Goal: Task Accomplishment & Management: Manage account settings

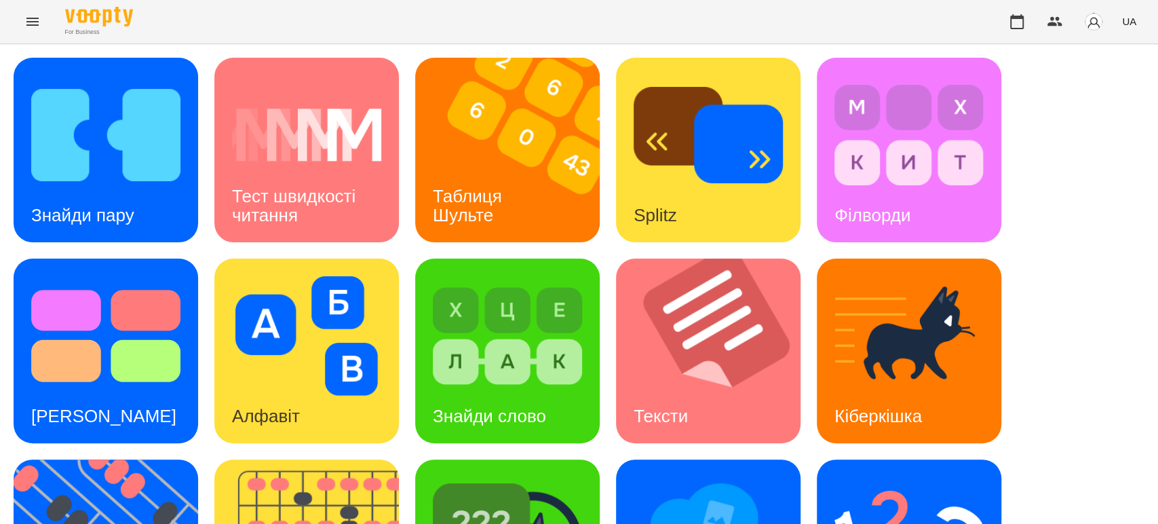
scroll to position [151, 0]
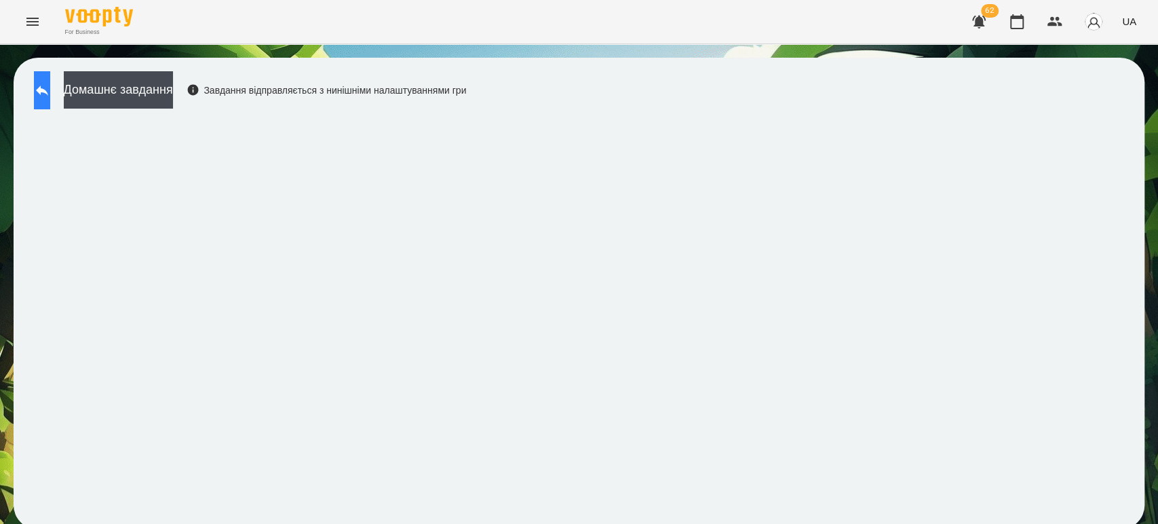
click at [50, 96] on button at bounding box center [42, 90] width 16 height 38
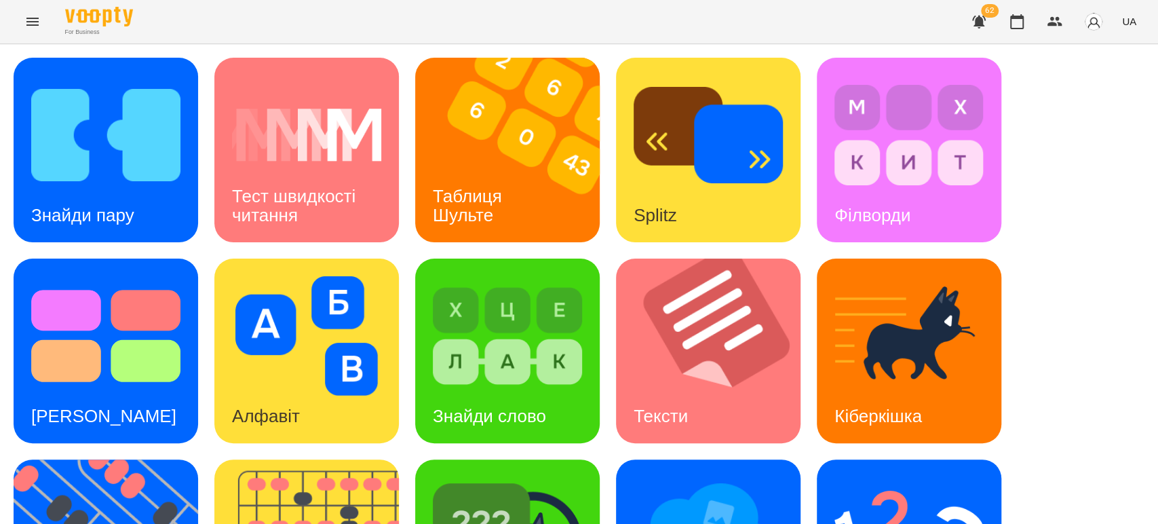
scroll to position [226, 0]
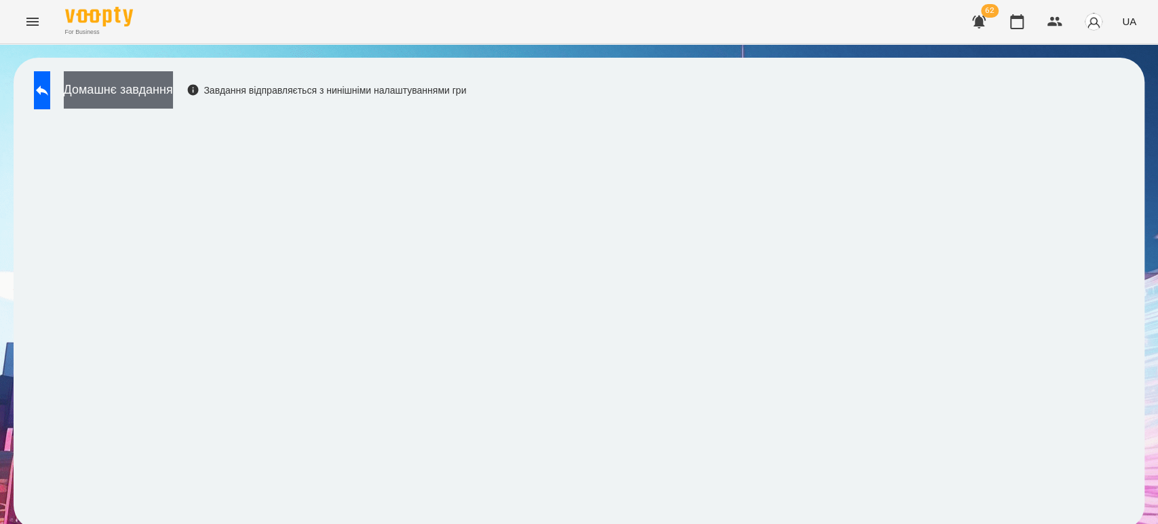
click at [173, 80] on button "Домашнє завдання" at bounding box center [118, 89] width 109 height 37
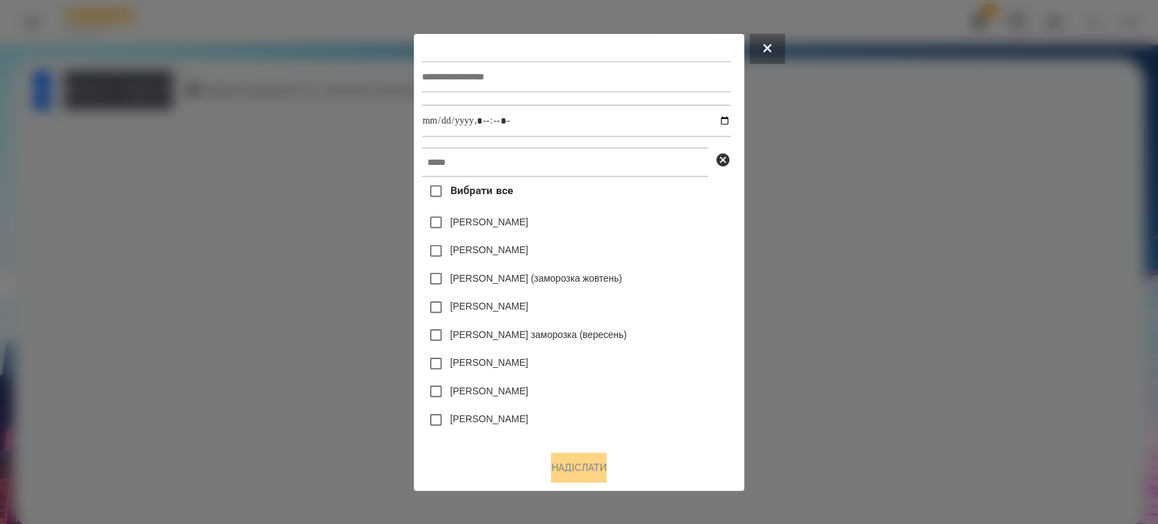
click at [890, 250] on div at bounding box center [579, 262] width 1158 height 524
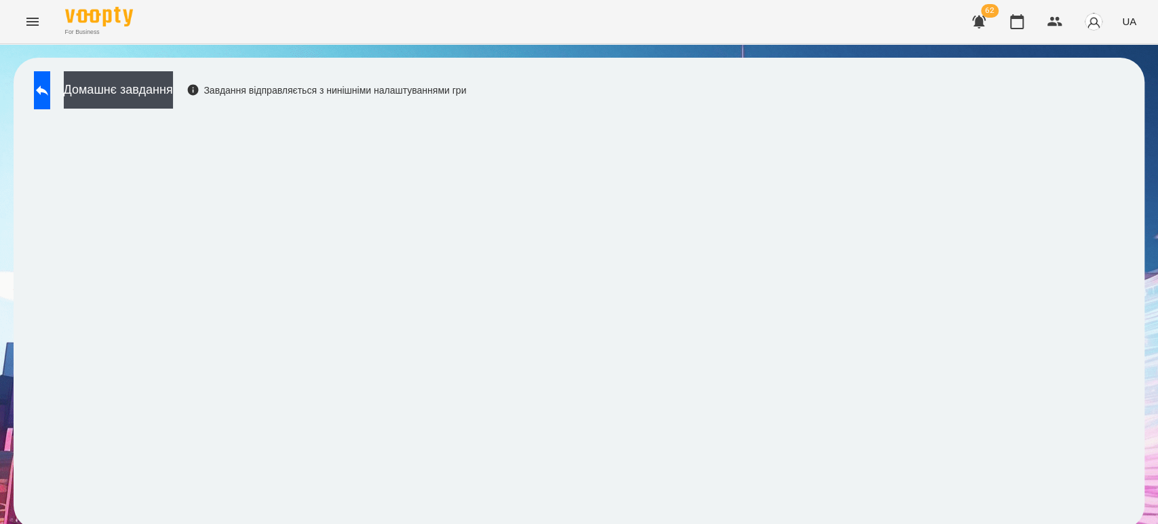
scroll to position [5, 0]
click at [37, 82] on button at bounding box center [42, 90] width 16 height 38
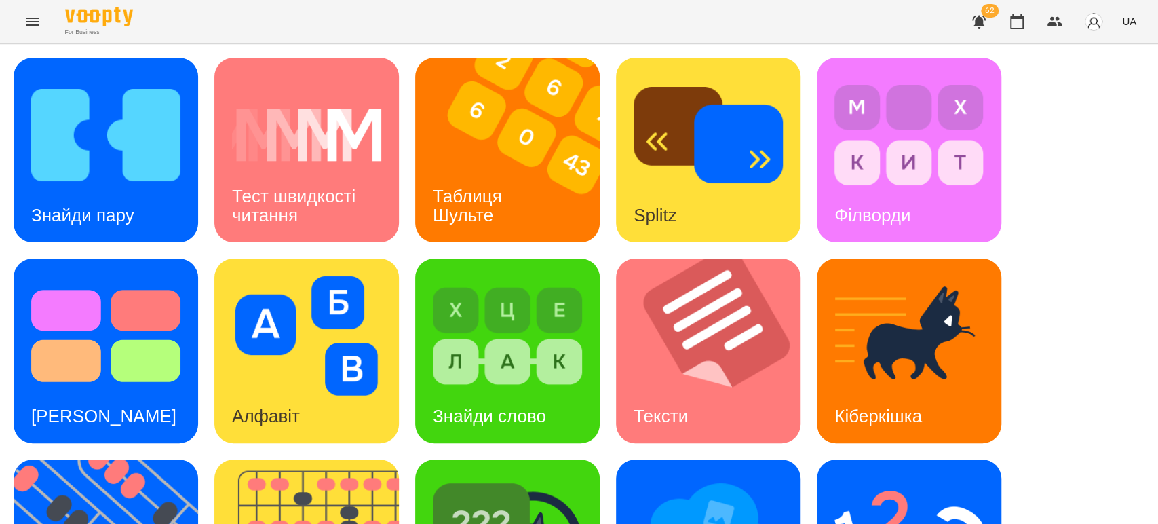
click at [1075, 168] on div "Знайди пару Тест швидкості читання Таблиця Шульте Splitz Філворди Тест Струпа А…" at bounding box center [579, 451] width 1131 height 787
click at [498, 186] on h3 "Таблиця Шульте" at bounding box center [470, 205] width 74 height 39
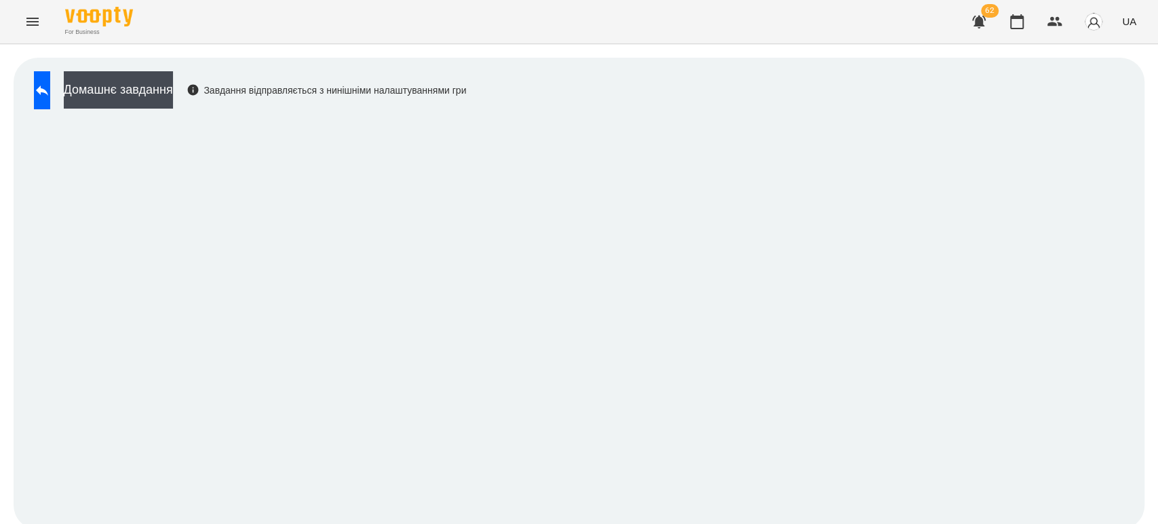
scroll to position [5, 0]
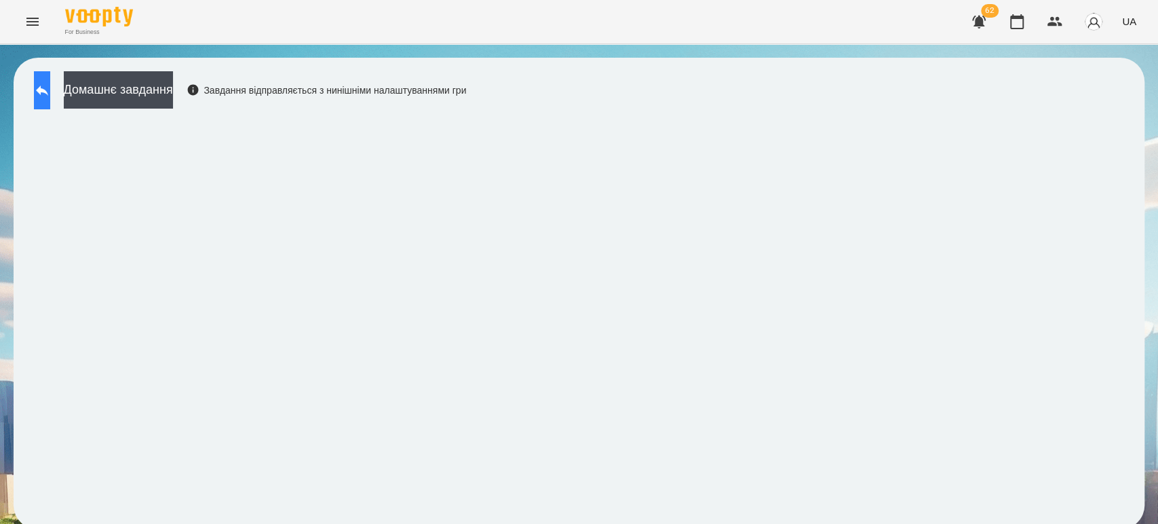
click at [50, 90] on icon at bounding box center [42, 90] width 16 height 16
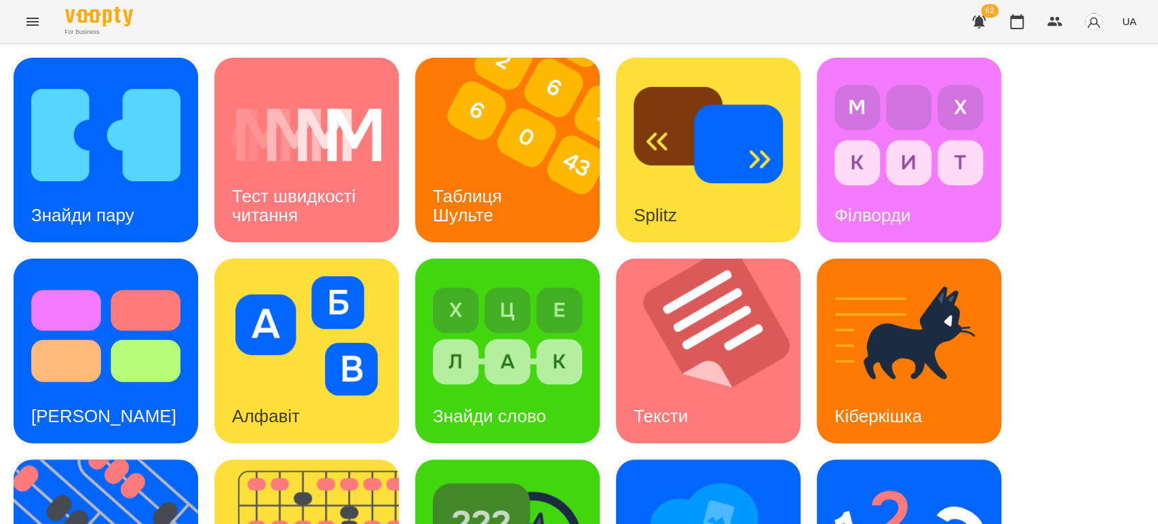
scroll to position [307, 0]
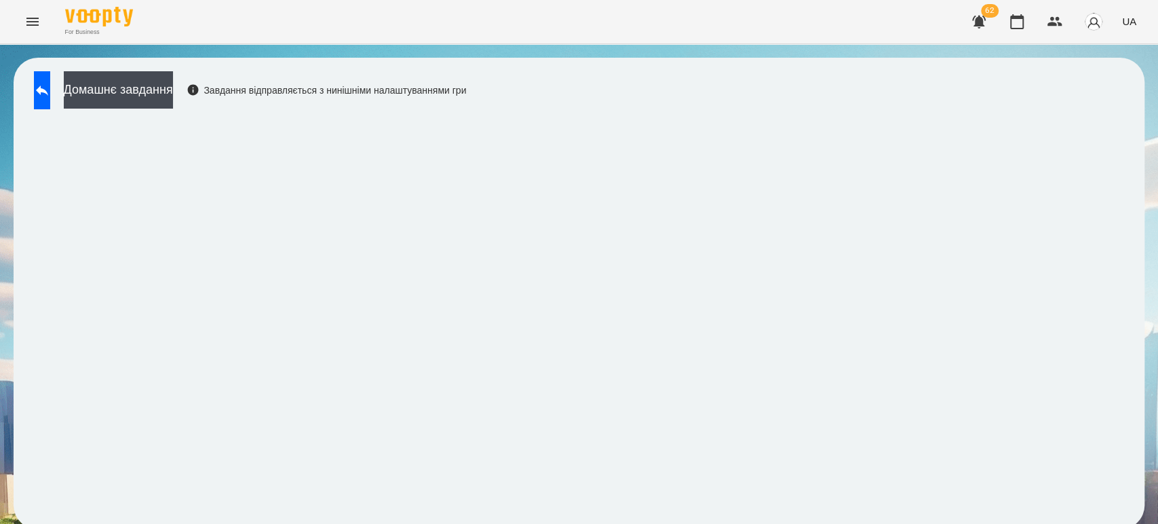
scroll to position [5, 0]
click at [49, 83] on icon at bounding box center [42, 90] width 16 height 16
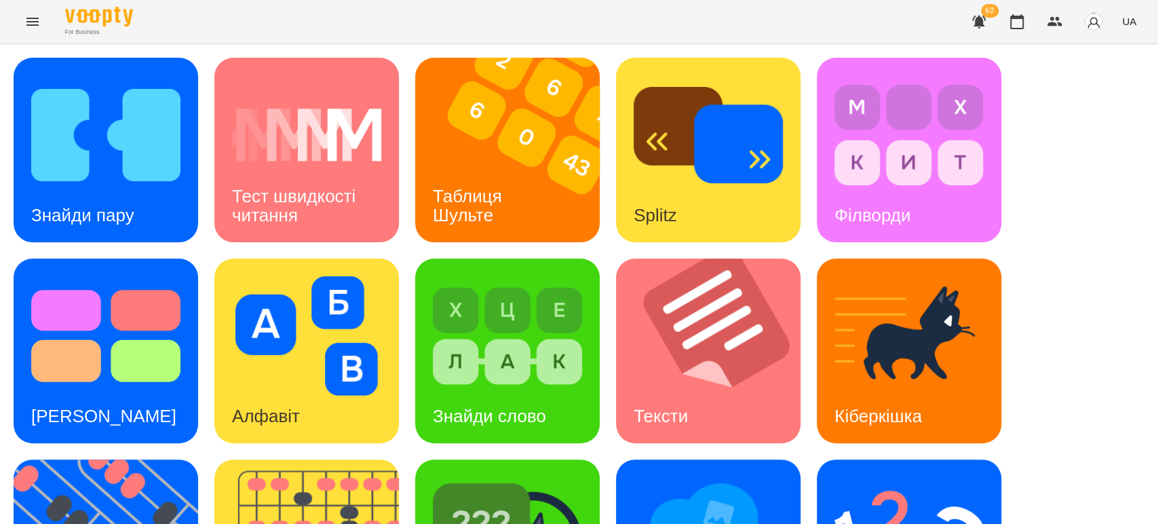
scroll to position [334, 0]
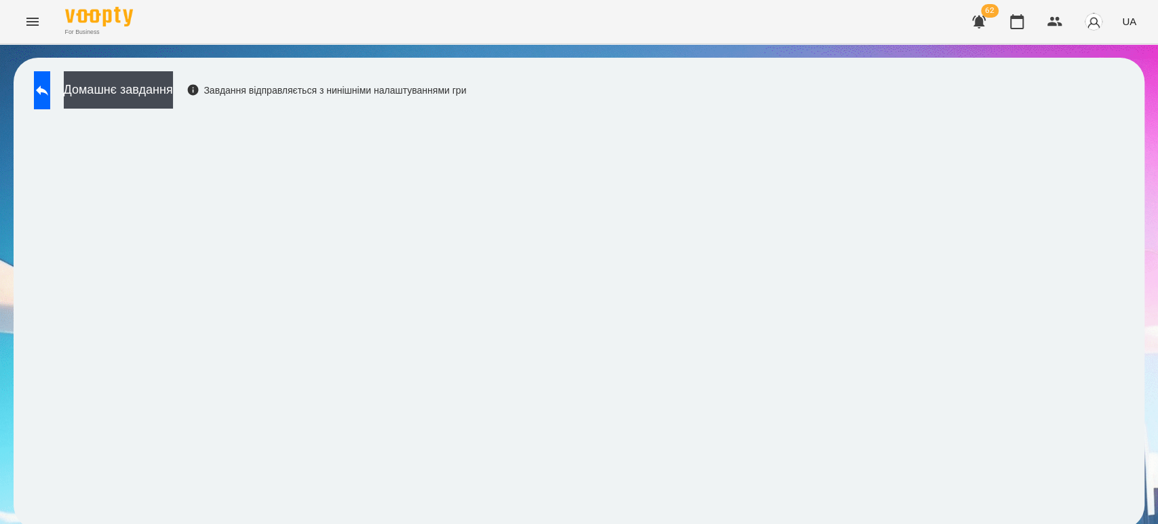
scroll to position [5, 0]
click at [50, 94] on button at bounding box center [42, 90] width 16 height 38
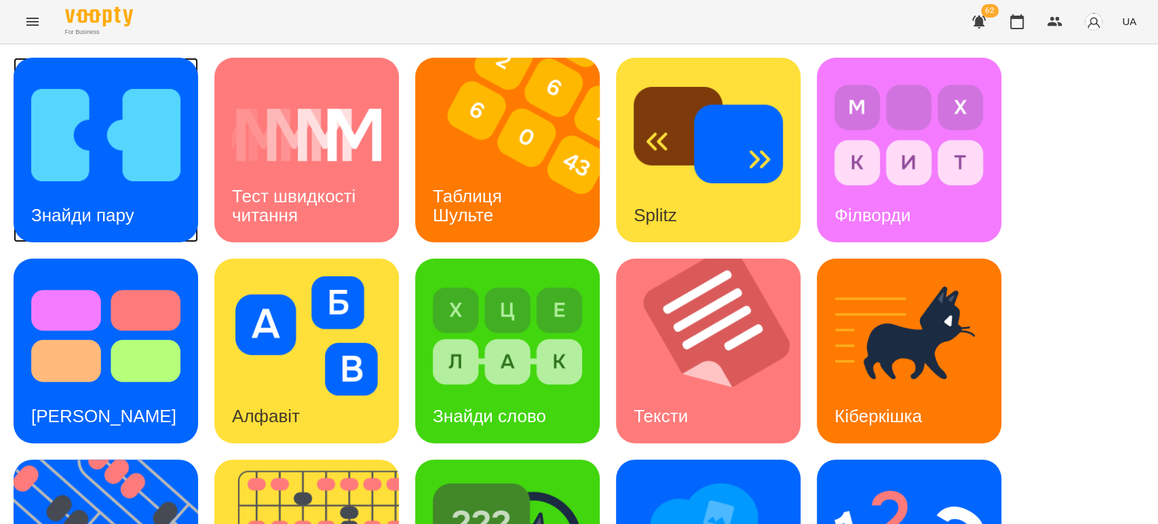
click at [98, 149] on img at bounding box center [105, 134] width 149 height 119
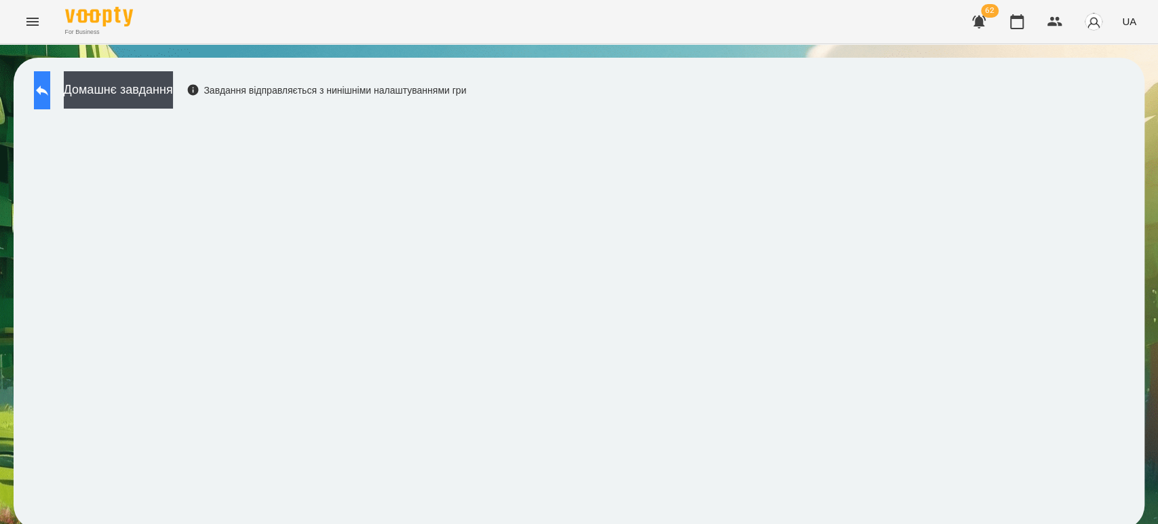
click at [50, 88] on icon at bounding box center [42, 90] width 16 height 16
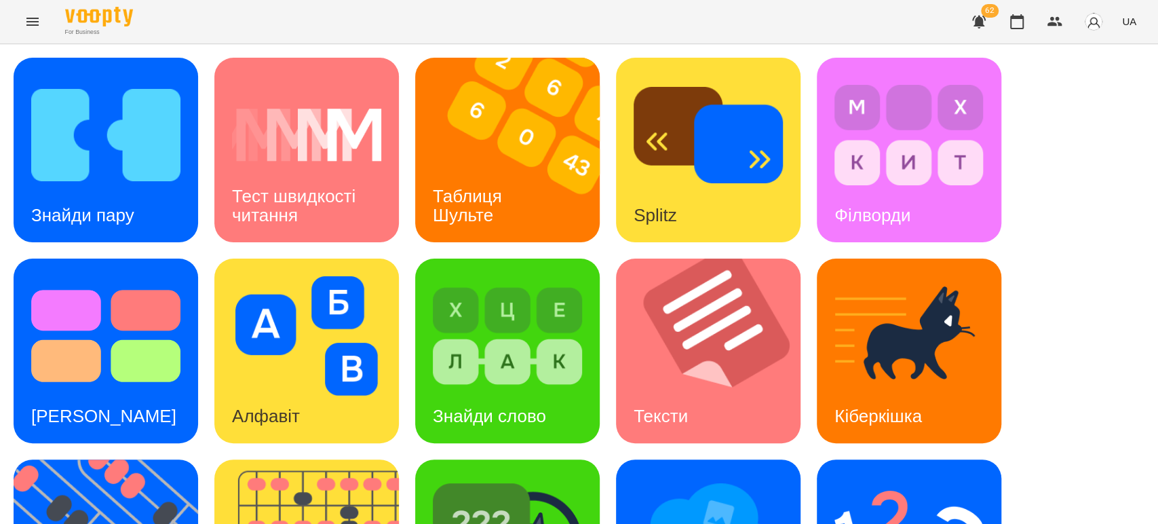
scroll to position [301, 0]
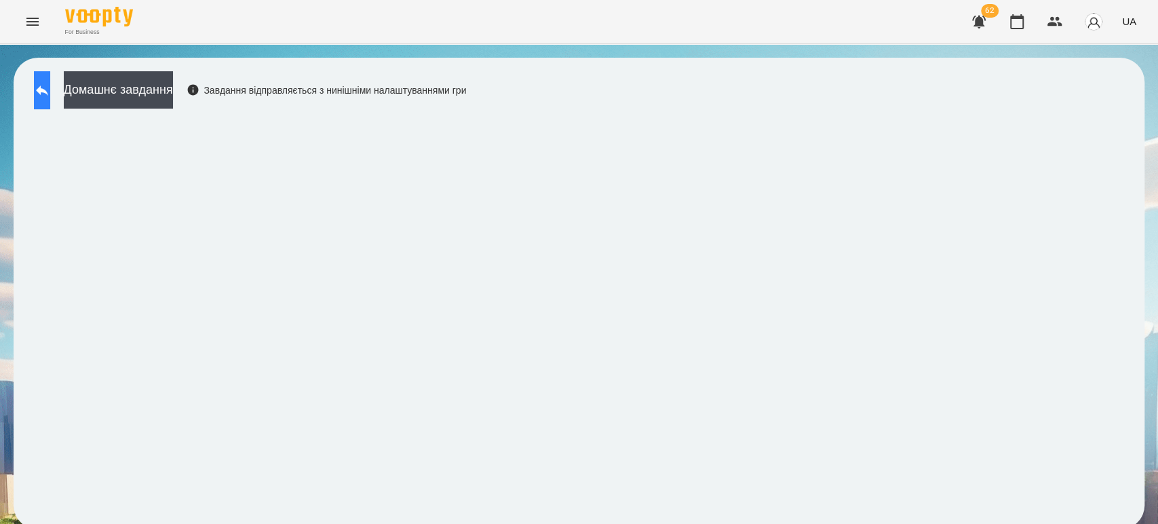
click at [41, 90] on button at bounding box center [42, 90] width 16 height 38
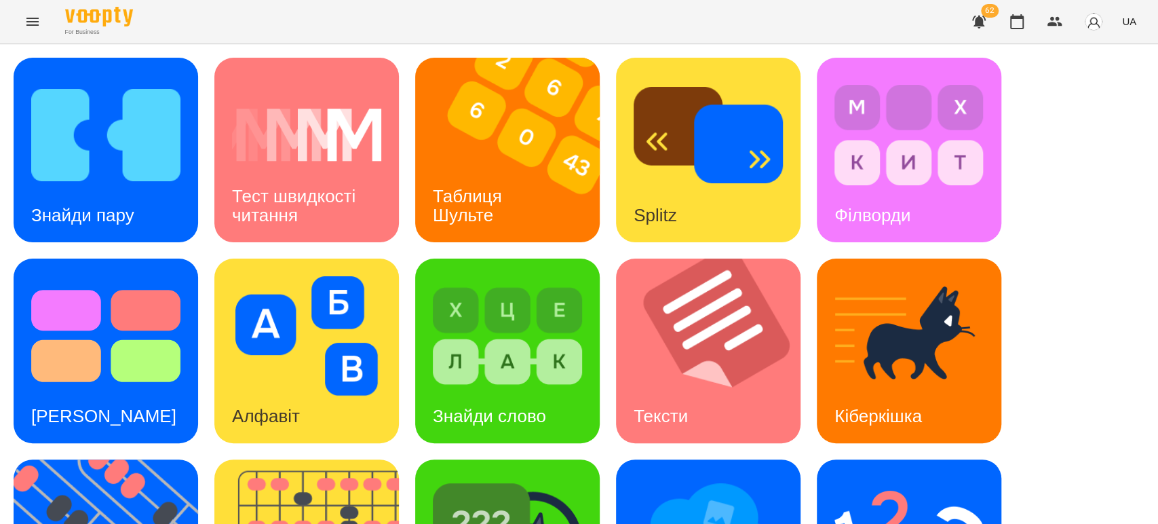
scroll to position [151, 0]
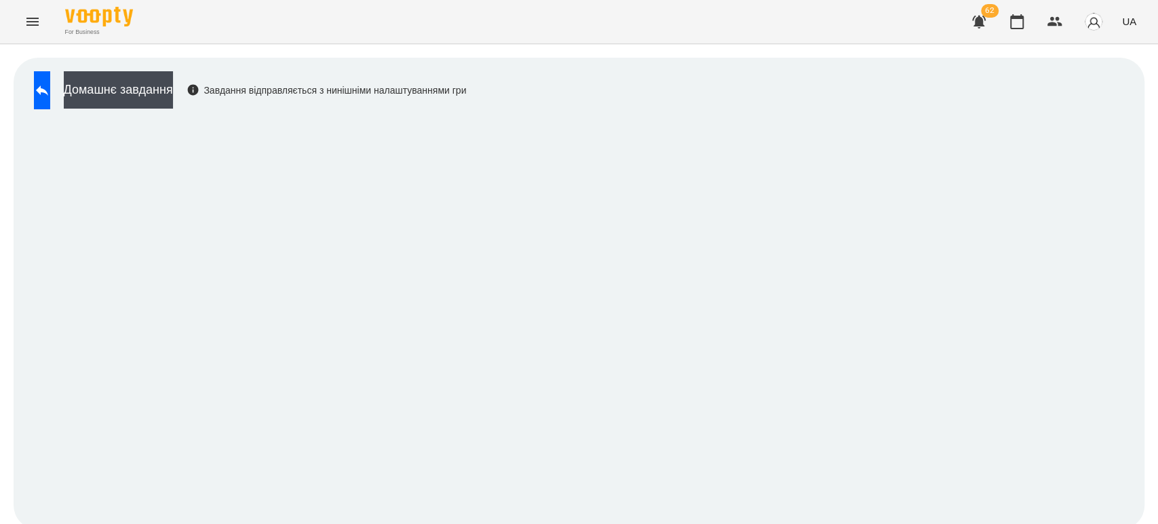
scroll to position [5, 0]
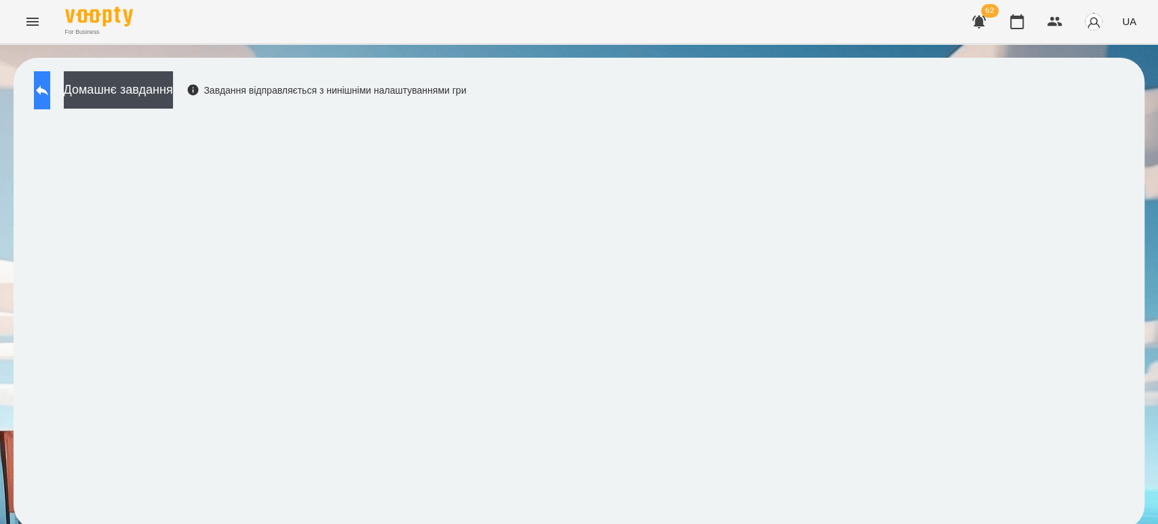
click at [50, 71] on button at bounding box center [42, 90] width 16 height 38
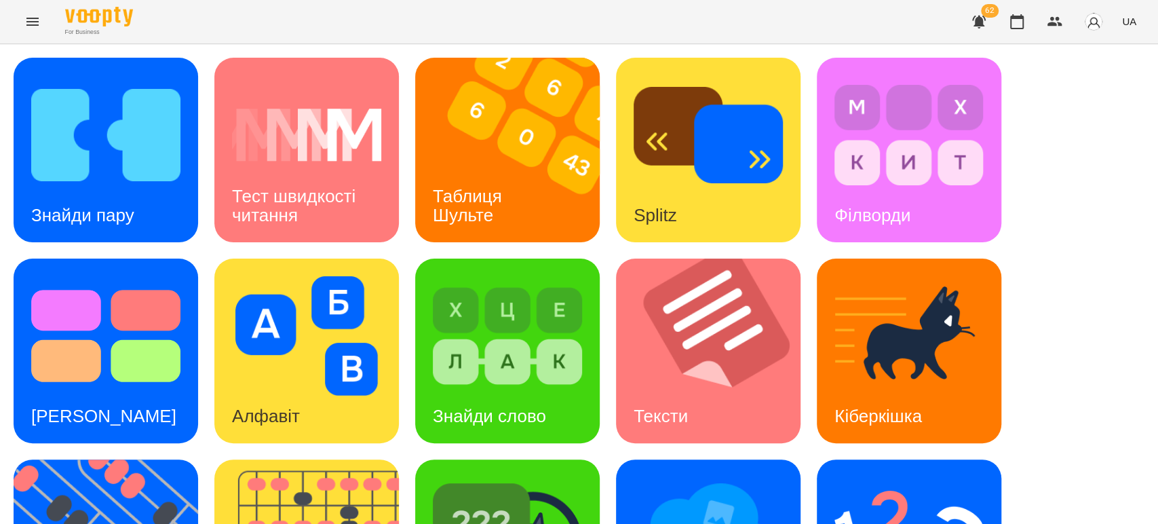
scroll to position [156, 0]
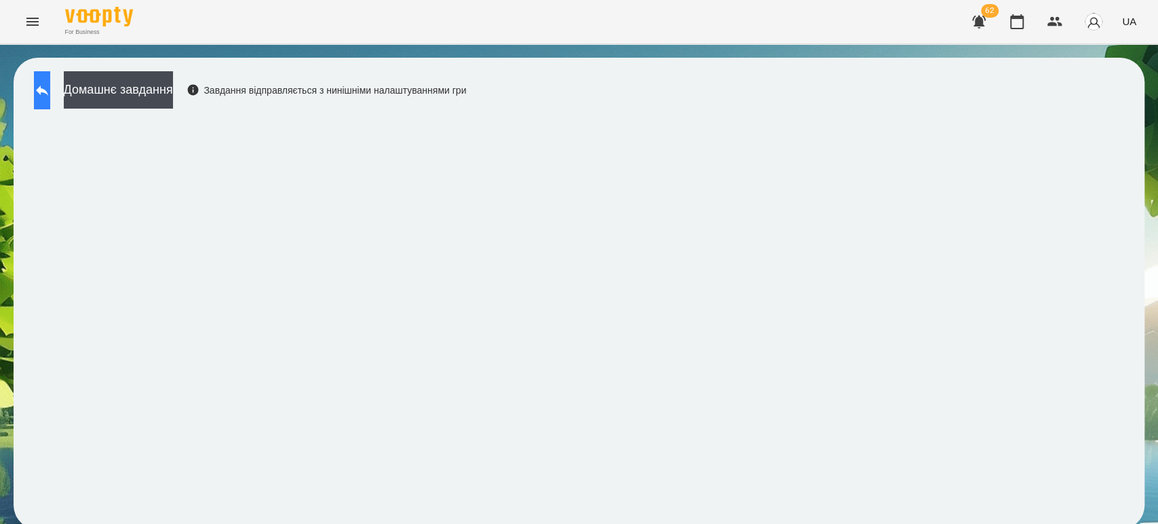
click at [43, 95] on button at bounding box center [42, 90] width 16 height 38
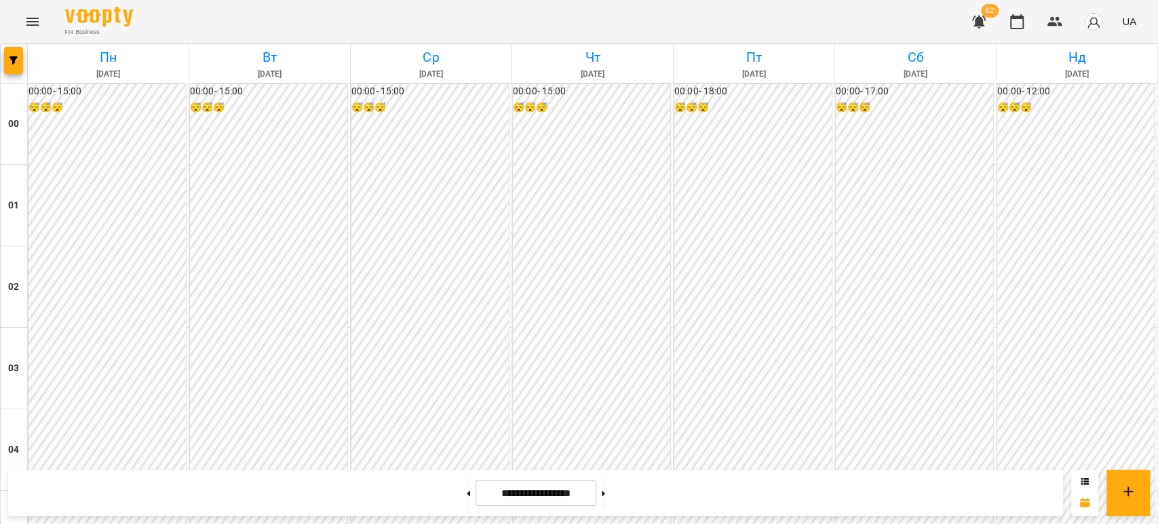
scroll to position [1055, 0]
click at [467, 486] on button at bounding box center [468, 493] width 3 height 30
type input "**********"
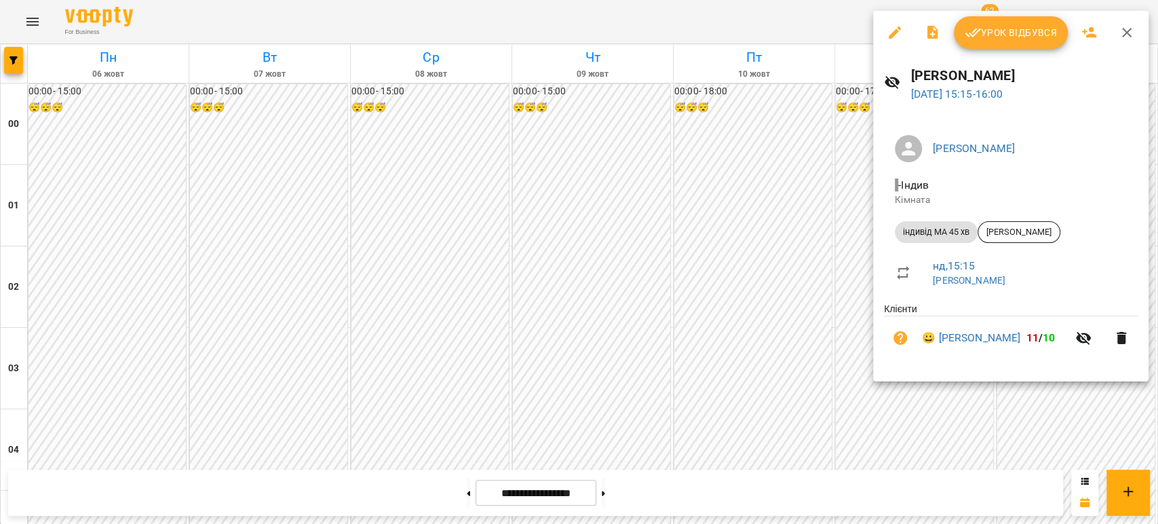
click at [1016, 25] on span "Урок відбувся" at bounding box center [1011, 32] width 92 height 16
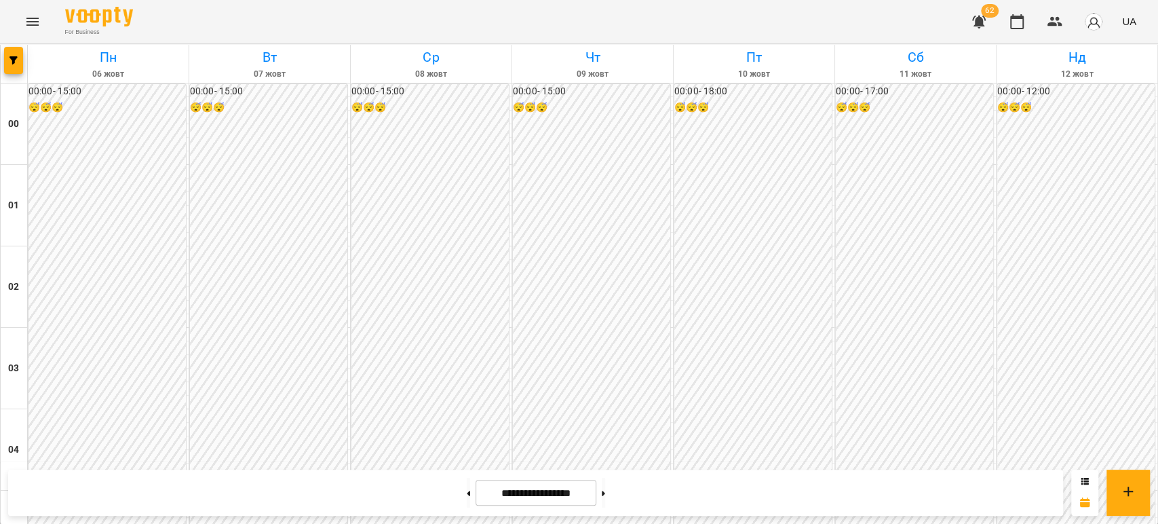
scroll to position [1130, 0]
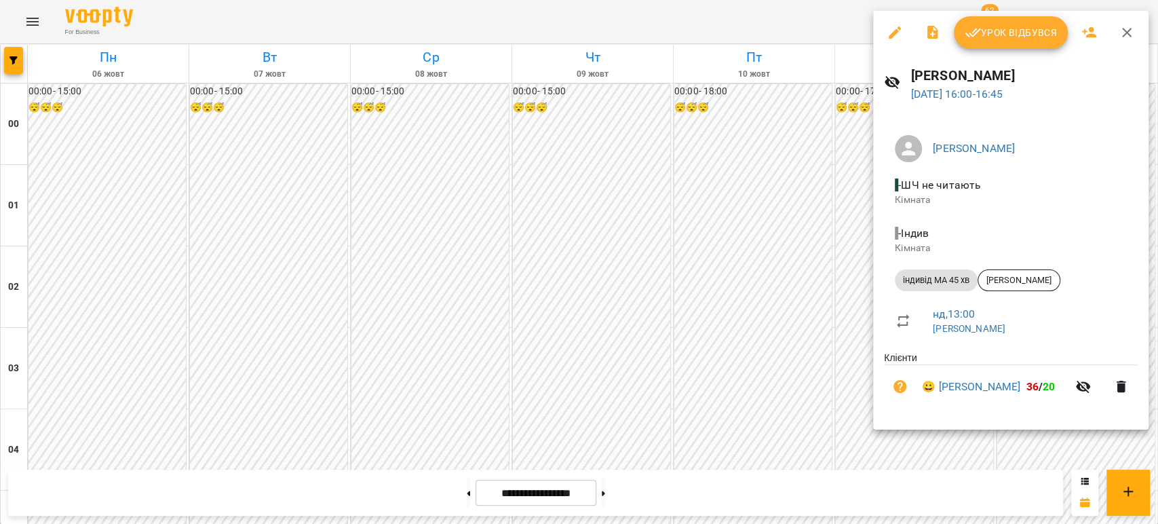
click at [1004, 26] on span "Урок відбувся" at bounding box center [1011, 32] width 92 height 16
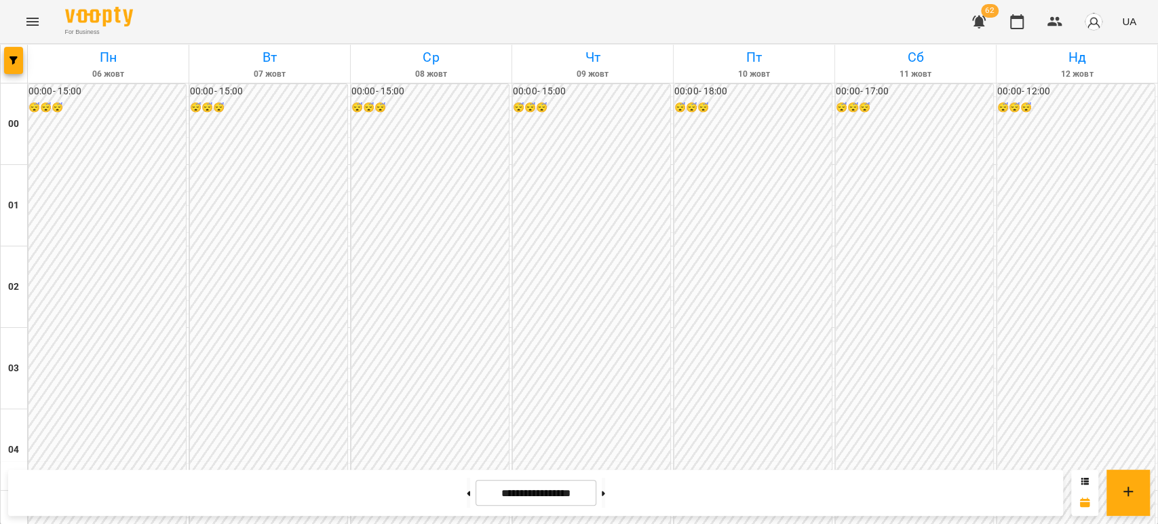
scroll to position [1055, 0]
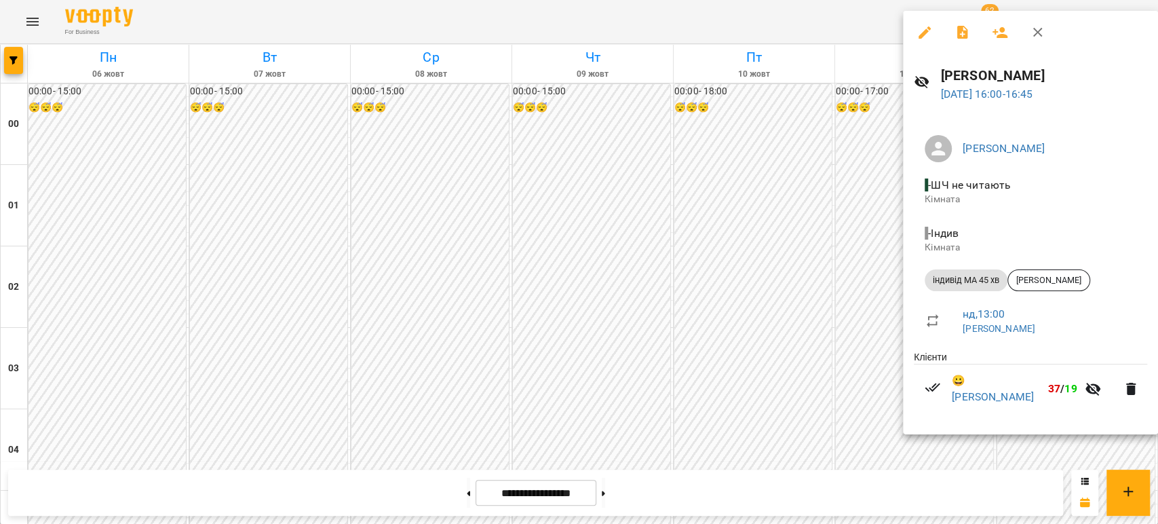
click at [744, 330] on div at bounding box center [579, 262] width 1158 height 524
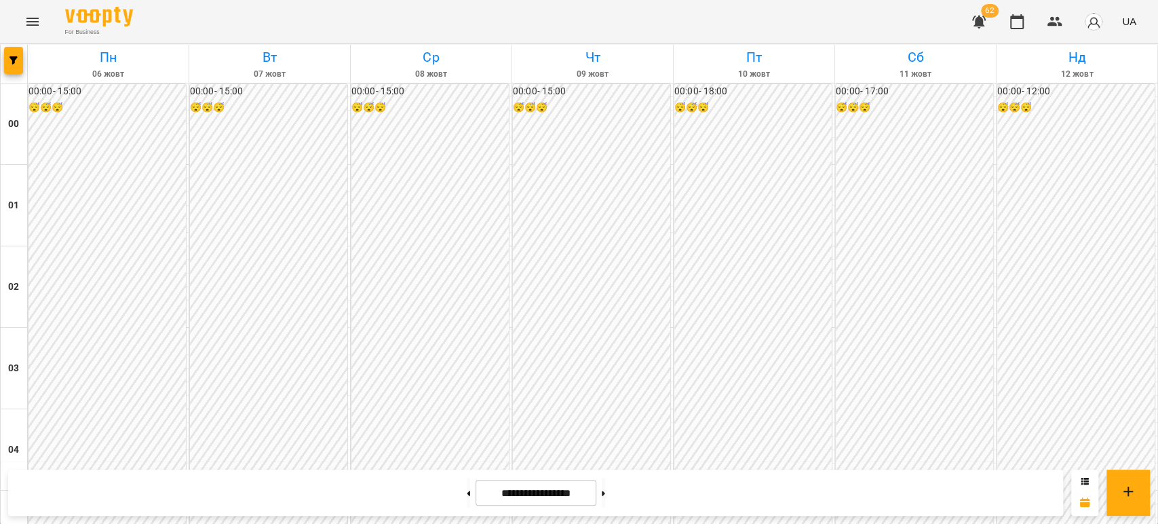
scroll to position [1357, 0]
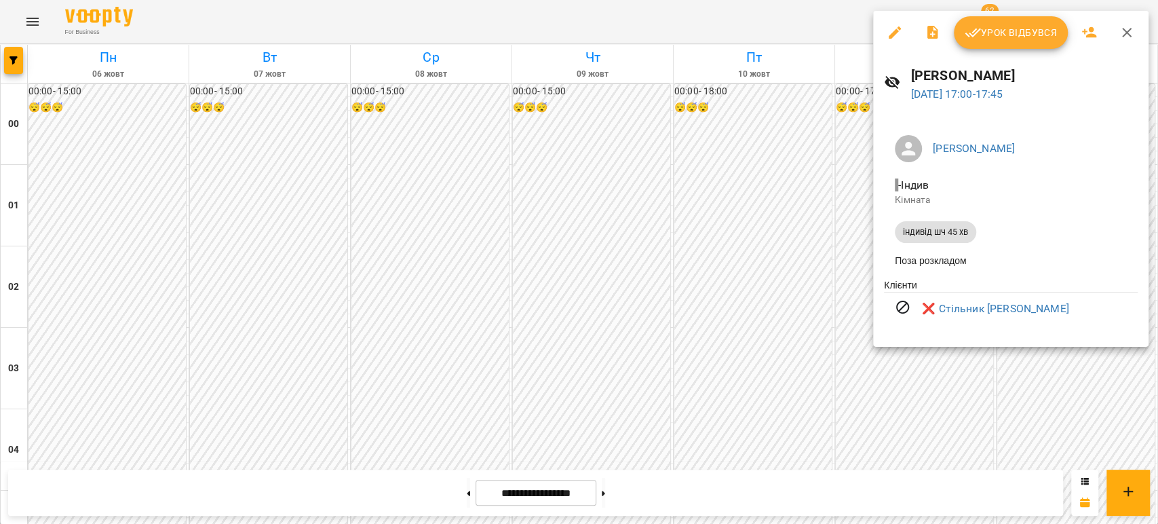
click at [1016, 376] on div at bounding box center [579, 262] width 1158 height 524
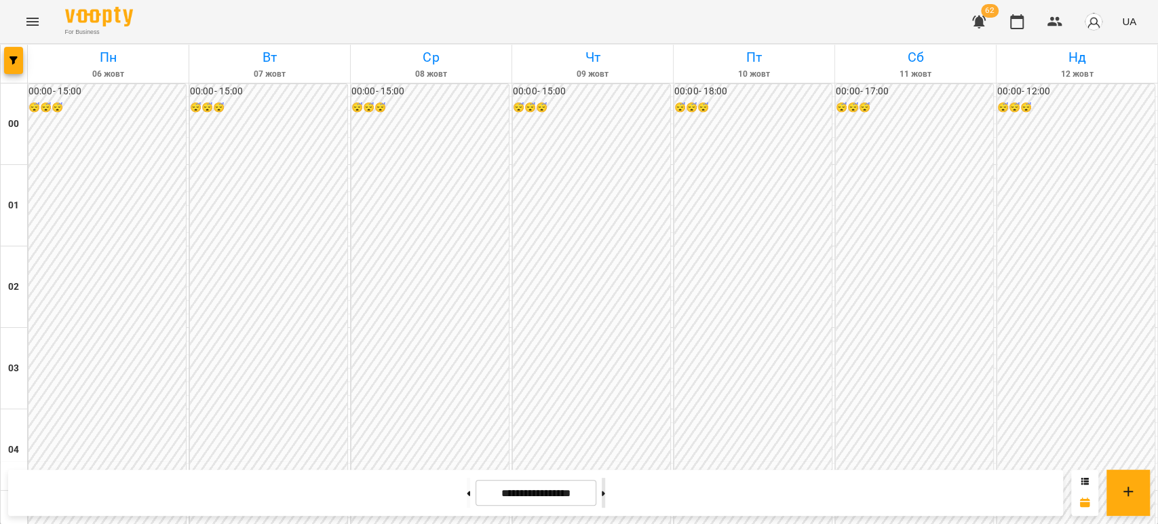
click at [605, 497] on button at bounding box center [603, 493] width 3 height 30
type input "**********"
